Goal: Information Seeking & Learning: Learn about a topic

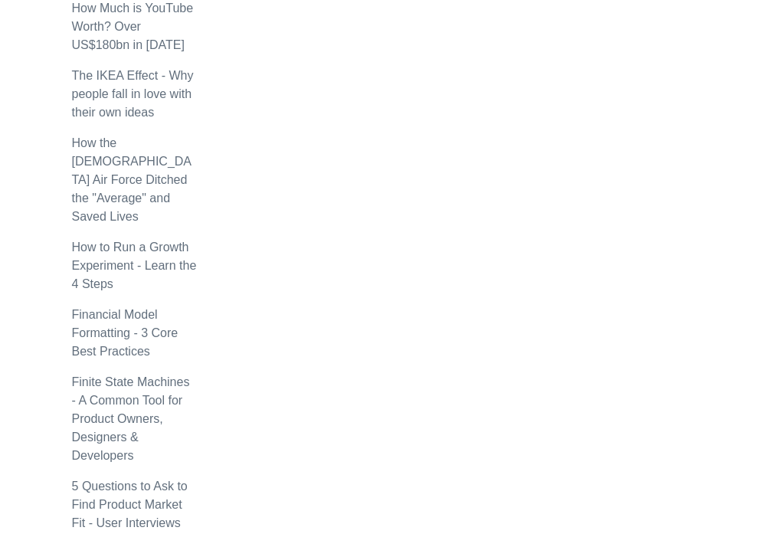
scroll to position [1026, 0]
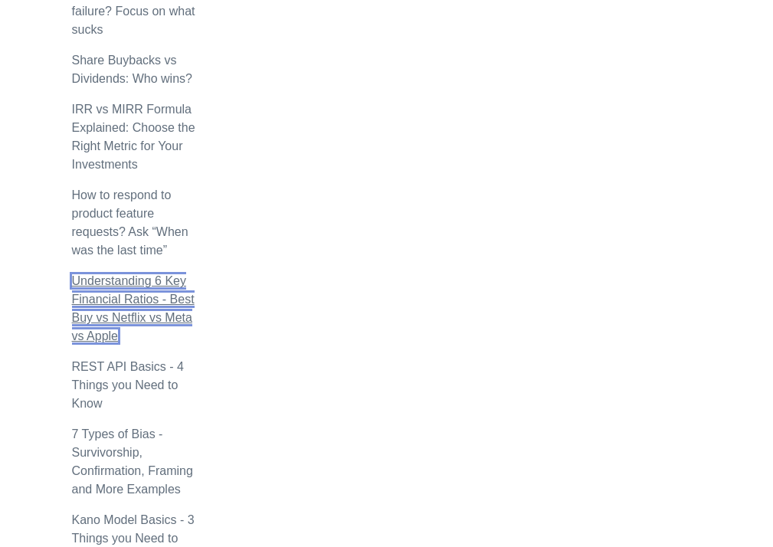
click at [72, 274] on link "Understanding 6 Key Financial Ratios - Best Buy vs Netflix vs Meta vs Apple" at bounding box center [133, 308] width 123 height 68
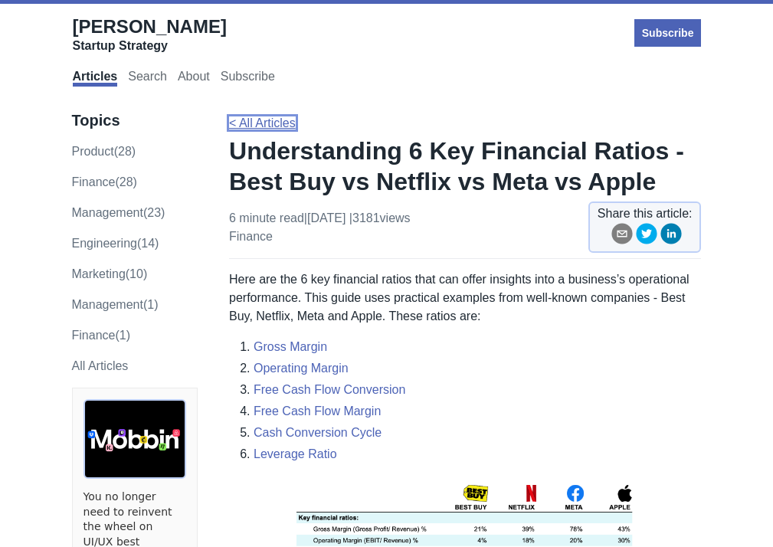
click at [229, 116] on link "< All Articles" at bounding box center [262, 122] width 67 height 13
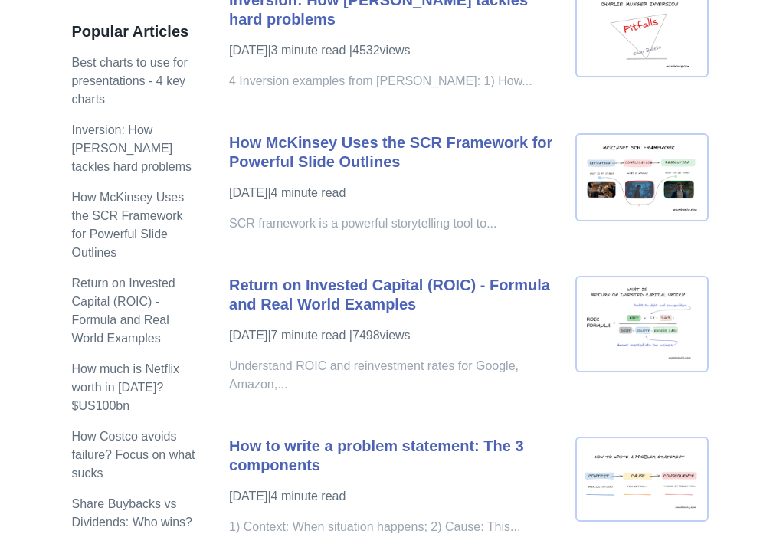
scroll to position [766, 0]
